Goal: Transaction & Acquisition: Purchase product/service

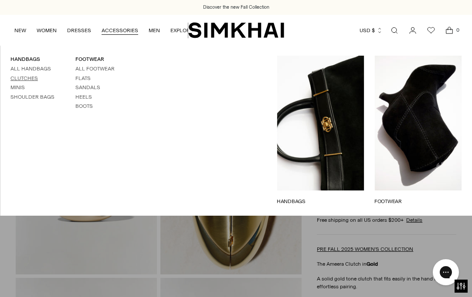
click at [27, 78] on link "Clutches" at bounding box center [23, 78] width 27 height 6
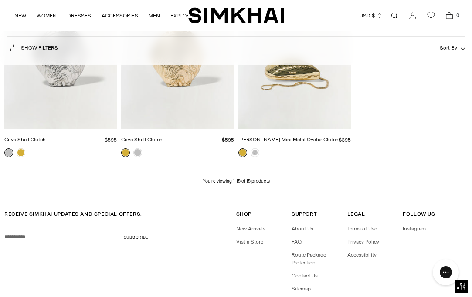
scroll to position [821, 0]
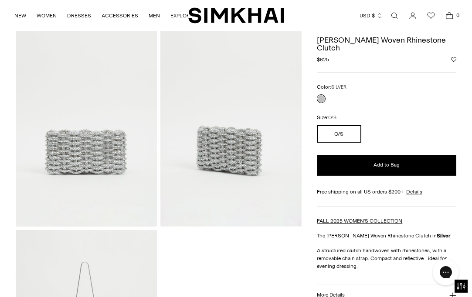
scroll to position [44, 0]
